Goal: Task Accomplishment & Management: Use online tool/utility

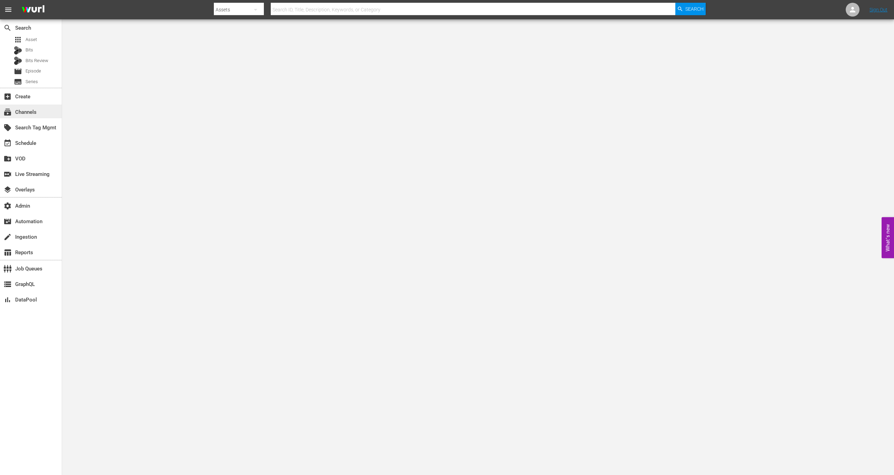
click at [39, 109] on div "subscriptions Channels" at bounding box center [31, 112] width 62 height 14
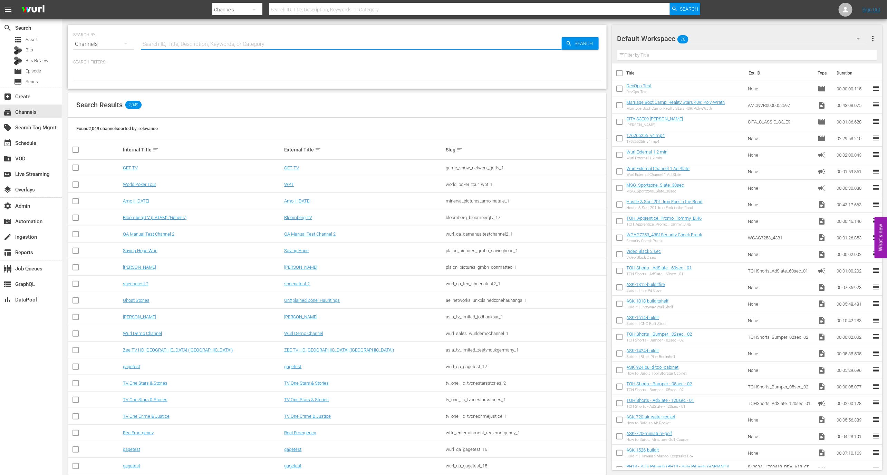
click at [163, 48] on input "text" at bounding box center [351, 44] width 421 height 17
type input "naruto"
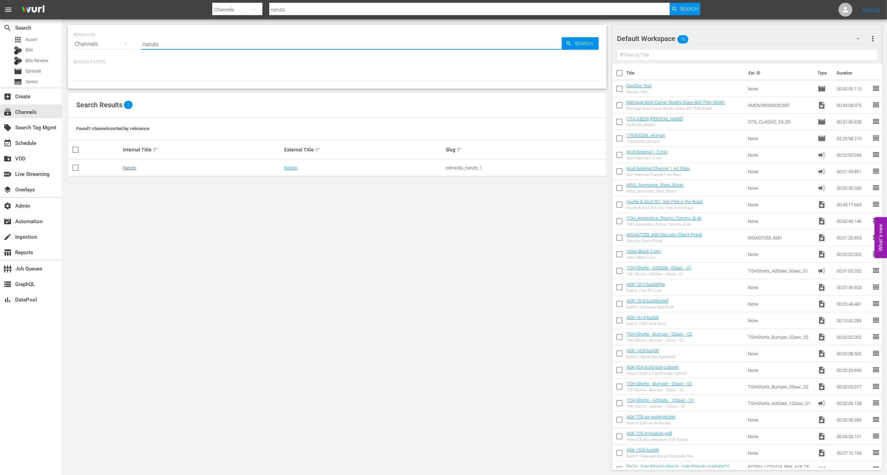
type input "naruto"
click at [130, 167] on link "Naruto" at bounding box center [129, 167] width 13 height 5
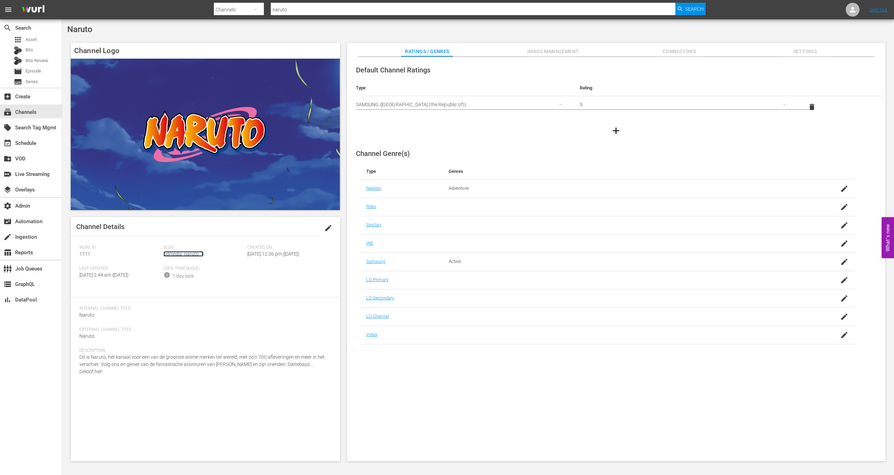
click at [184, 254] on link "odmedia_naruto_1" at bounding box center [184, 254] width 40 height 6
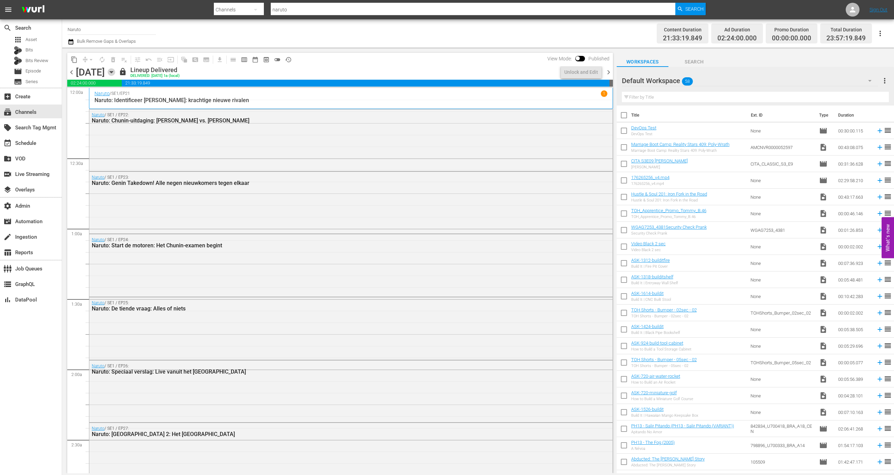
click at [115, 71] on icon "button" at bounding box center [112, 72] width 8 height 8
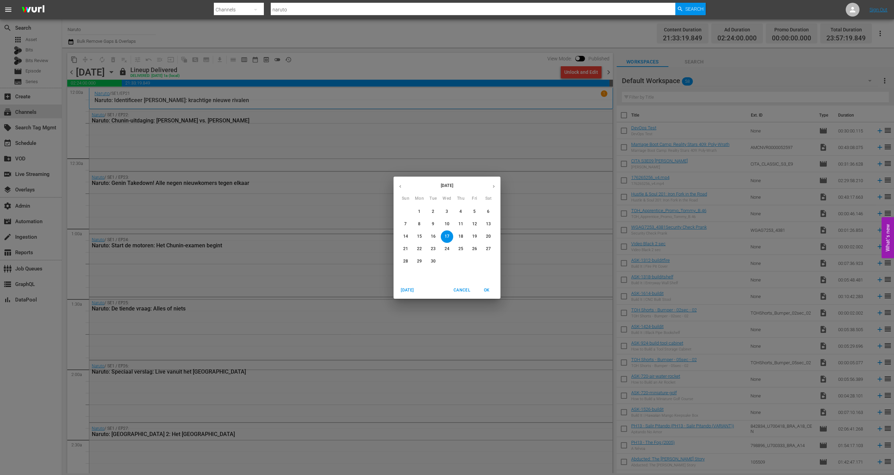
drag, startPoint x: 409, startPoint y: 222, endPoint x: 412, endPoint y: 231, distance: 9.3
click at [408, 222] on span "7" at bounding box center [406, 224] width 12 height 6
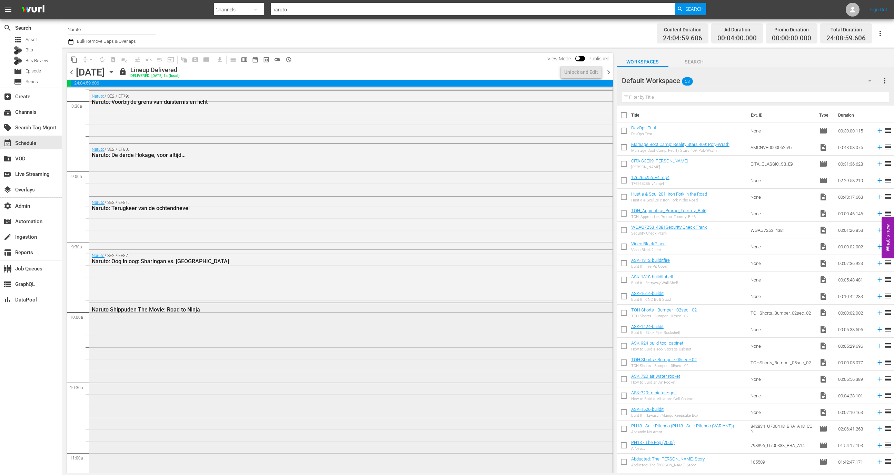
scroll to position [1249, 0]
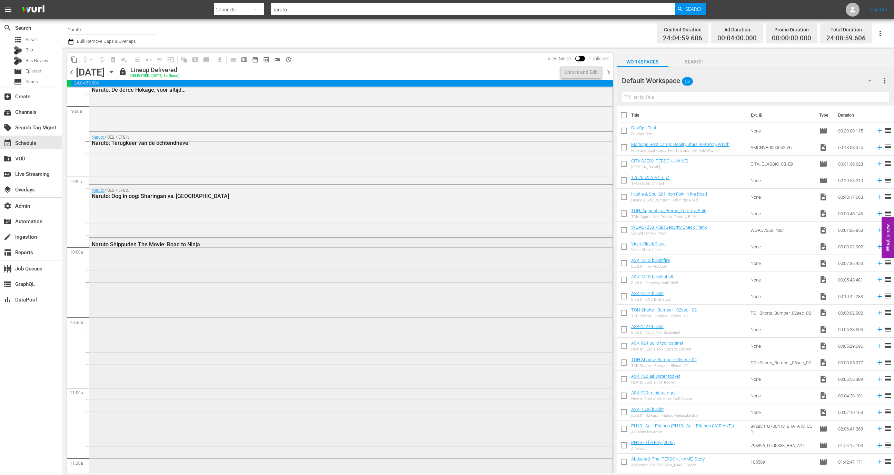
click at [236, 287] on div "Naruto Shippuden The Movie: Road to Ninja" at bounding box center [351, 360] width 524 height 245
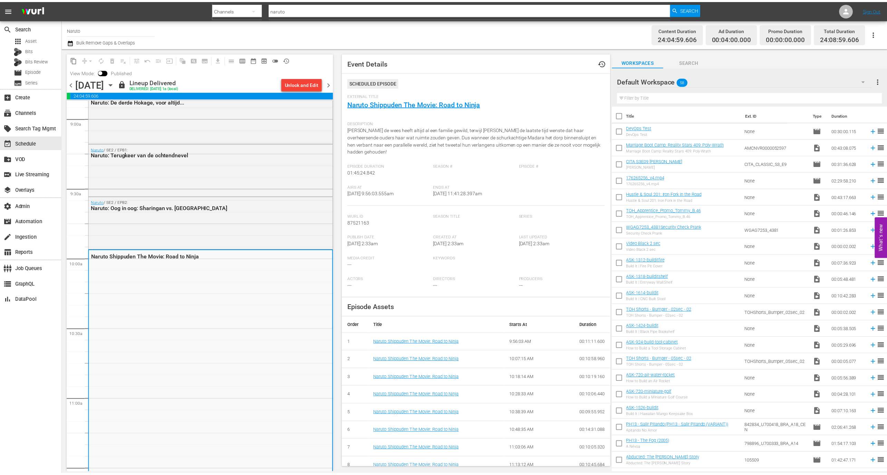
scroll to position [25, 0]
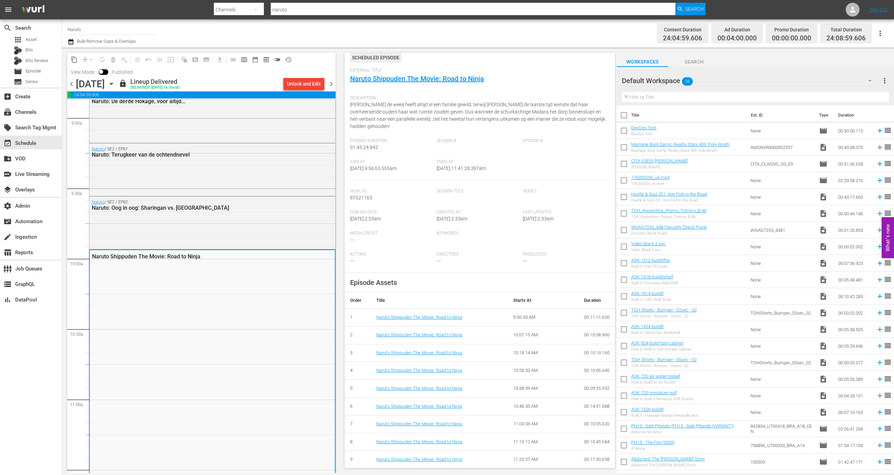
click at [427, 70] on span "External Title" at bounding box center [478, 71] width 256 height 6
click at [427, 80] on link "Naruto Shippuden The Movie: Road to Ninja" at bounding box center [417, 79] width 134 height 8
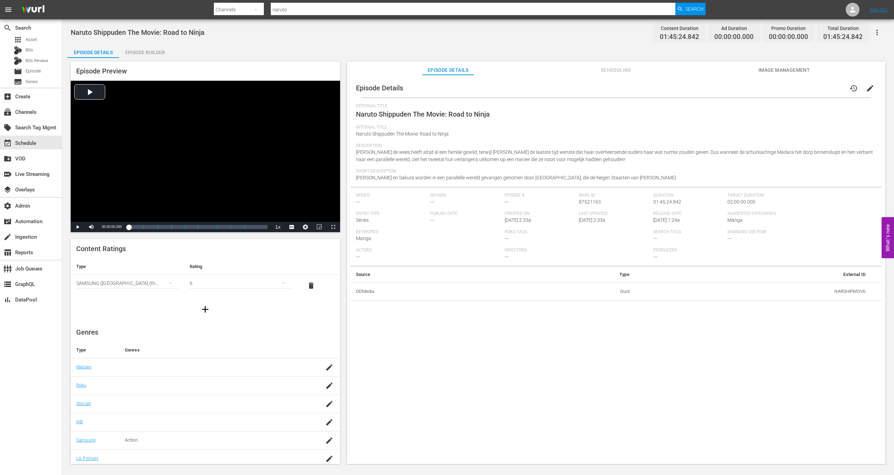
click at [150, 43] on div "Naruto Shippuden The Movie: Road to Ninja Content Duration 01:45:24.842 Ad Dura…" at bounding box center [478, 242] width 832 height 446
click at [150, 47] on div "Episode Builder" at bounding box center [145, 52] width 52 height 17
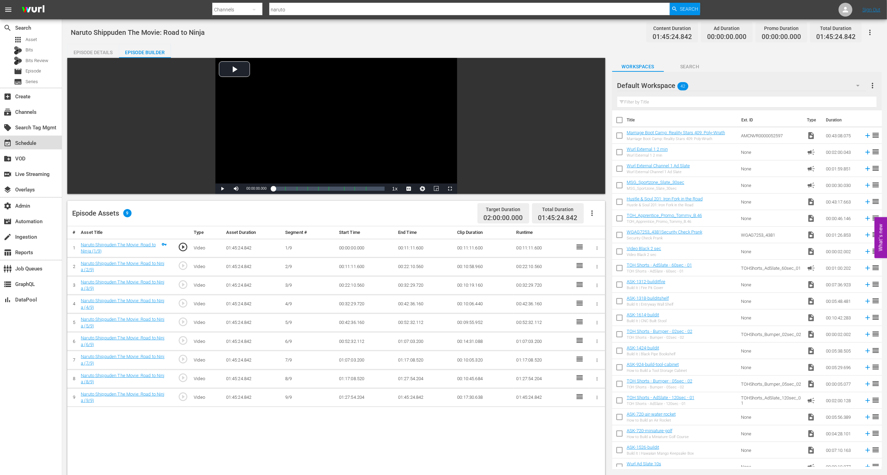
click at [45, 141] on div "event_available Schedule" at bounding box center [31, 143] width 62 height 14
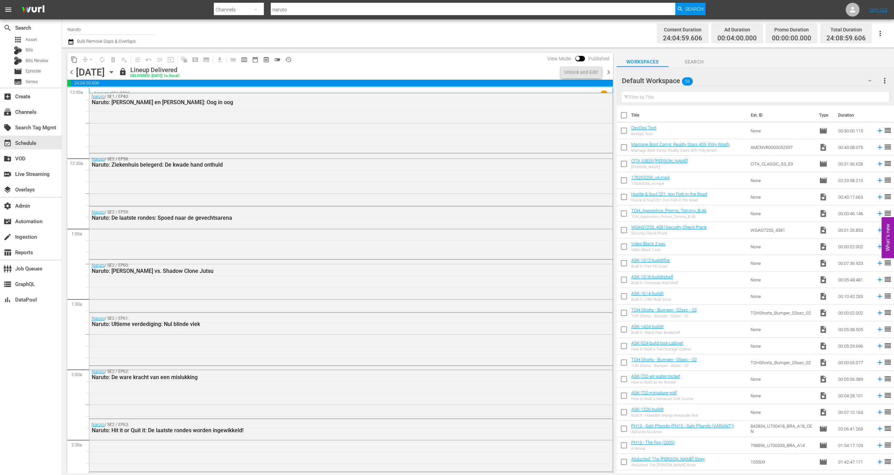
click at [115, 71] on icon "button" at bounding box center [112, 72] width 8 height 8
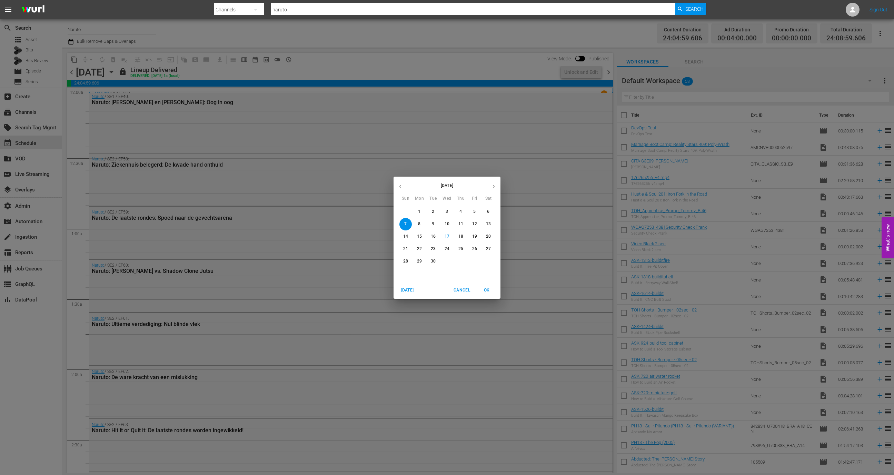
click at [404, 288] on span "[DATE]" at bounding box center [407, 290] width 17 height 7
click at [493, 296] on div "[DATE] Cancel OK" at bounding box center [447, 290] width 107 height 17
click at [490, 290] on span "OK" at bounding box center [487, 290] width 17 height 7
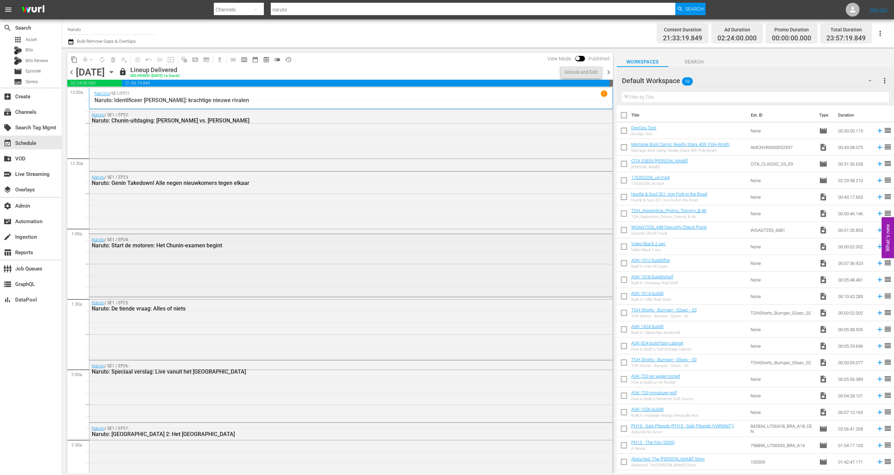
click at [313, 259] on div "Naruto / SE1 / EP24: Naruto: Start de motoren: Het Chunin-examen begint" at bounding box center [351, 264] width 524 height 61
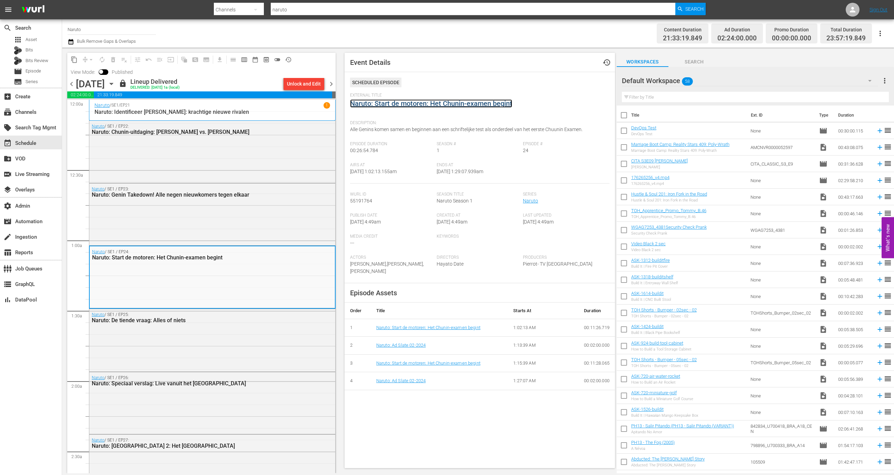
click at [427, 106] on link "Naruto: Start de motoren: Het Chunin-examen begint" at bounding box center [431, 103] width 162 height 8
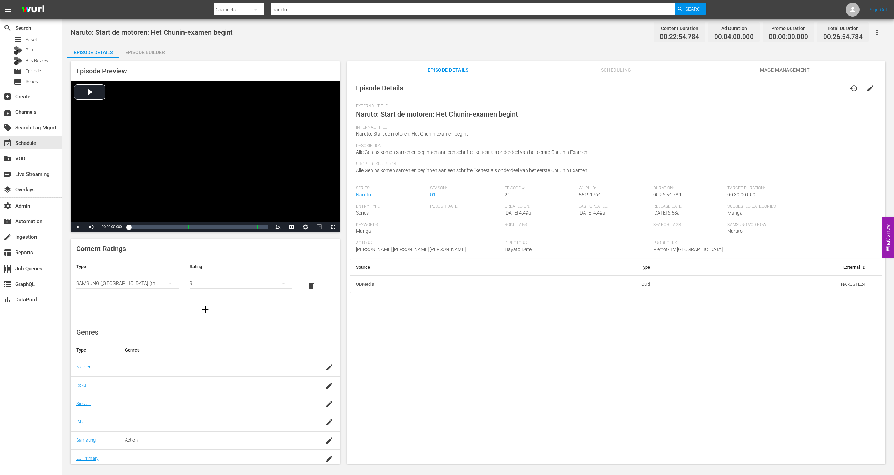
click at [156, 48] on div "Episode Builder" at bounding box center [145, 52] width 52 height 17
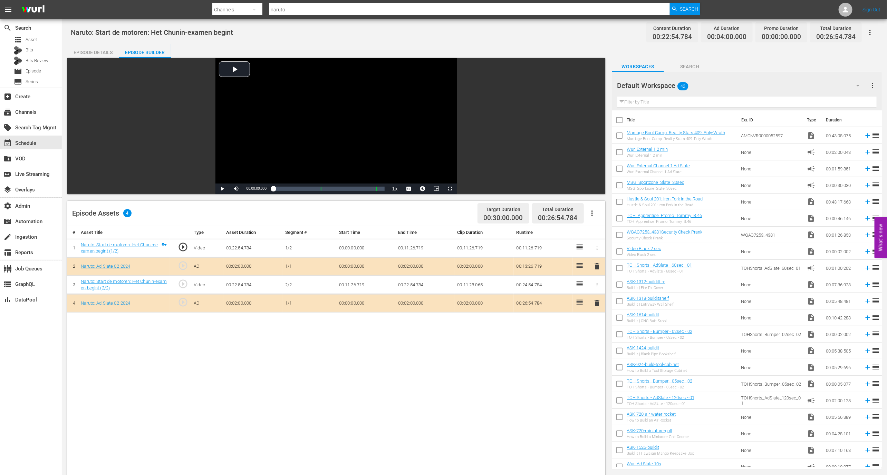
click at [181, 25] on div "Naruto: Start de motoren: Het Chunin-examen begint Content Duration 00:22:54.78…" at bounding box center [474, 33] width 807 height 16
click at [82, 31] on span "Naruto: Start de motoren: Het Chunin-examen begint" at bounding box center [152, 32] width 162 height 8
click at [162, 26] on div "Naruto: Start de motoren: Het Chunin-examen begint Content Duration 00:22:54.78…" at bounding box center [474, 33] width 807 height 16
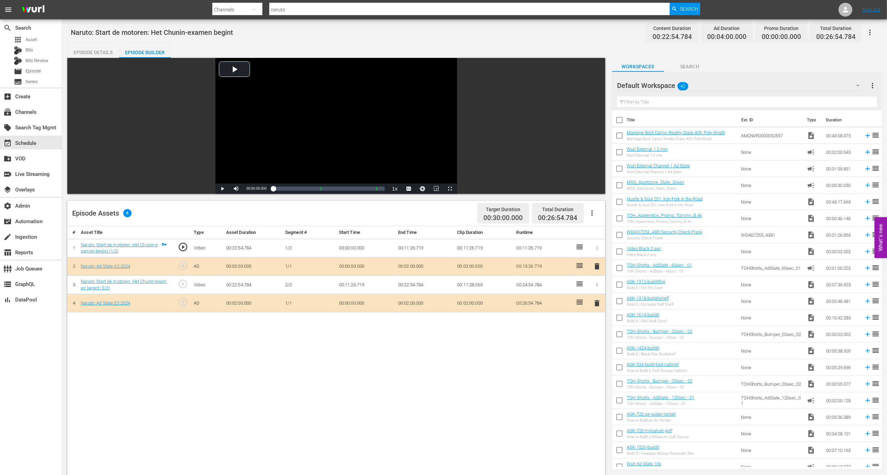
click at [162, 30] on span "Naruto: Start de motoren: Het Chunin-examen begint" at bounding box center [152, 32] width 162 height 8
copy span "Naruto: Start de motoren: Het Chunin-examen begint"
